Goal: Information Seeking & Learning: Check status

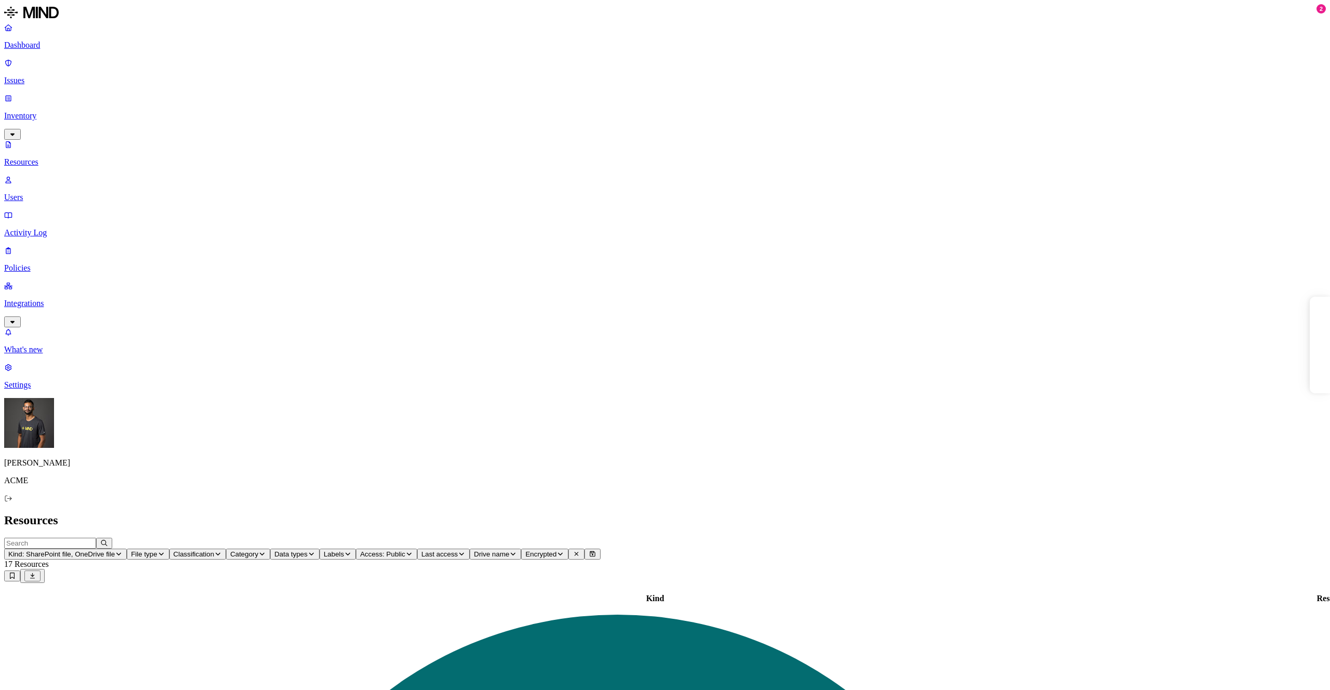
click at [62, 76] on p "Issues" at bounding box center [664, 80] width 1321 height 9
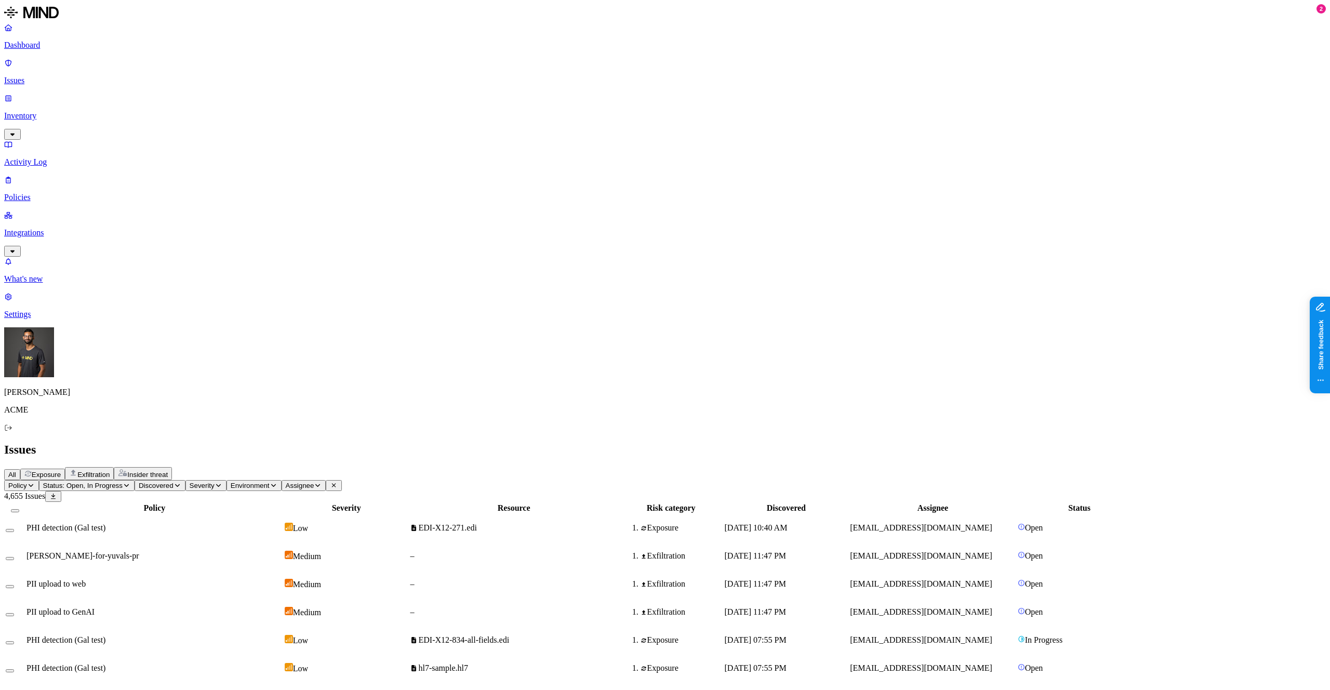
click at [110, 471] on span "Exfiltration" at bounding box center [93, 475] width 32 height 8
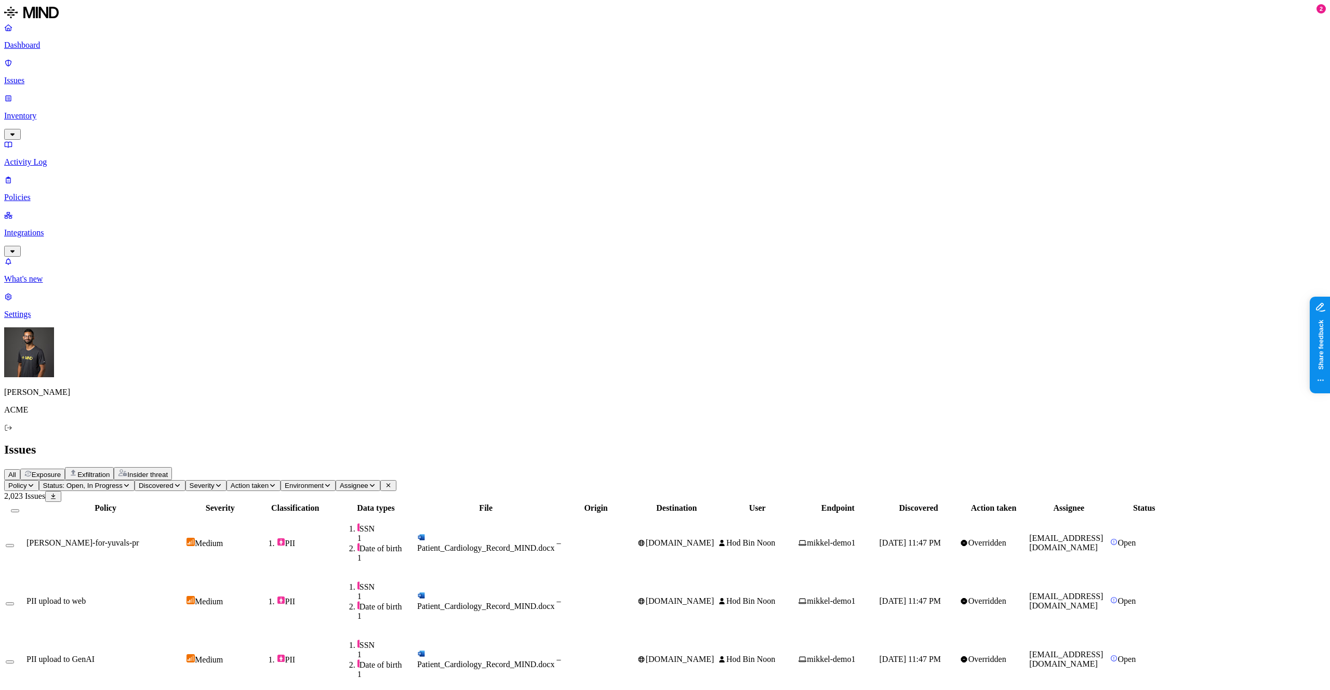
click at [716, 467] on div "All Exposure Exfiltration Insider threat" at bounding box center [664, 473] width 1321 height 13
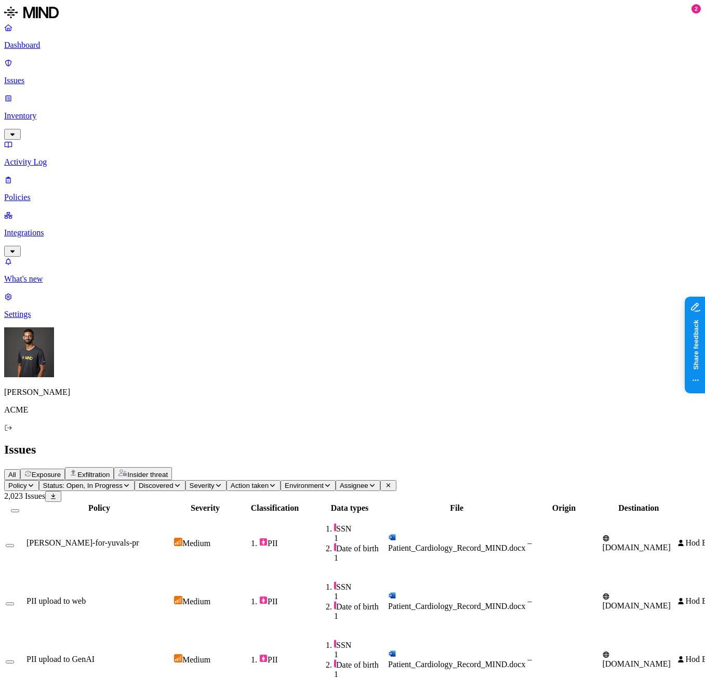
click at [173, 481] on span "Discovered" at bounding box center [156, 485] width 35 height 8
click at [279, 94] on div "Last 7 days" at bounding box center [279, 102] width 0 height 28
click at [311, 538] on span "PII" at bounding box center [274, 543] width 73 height 10
